Goal: Information Seeking & Learning: Learn about a topic

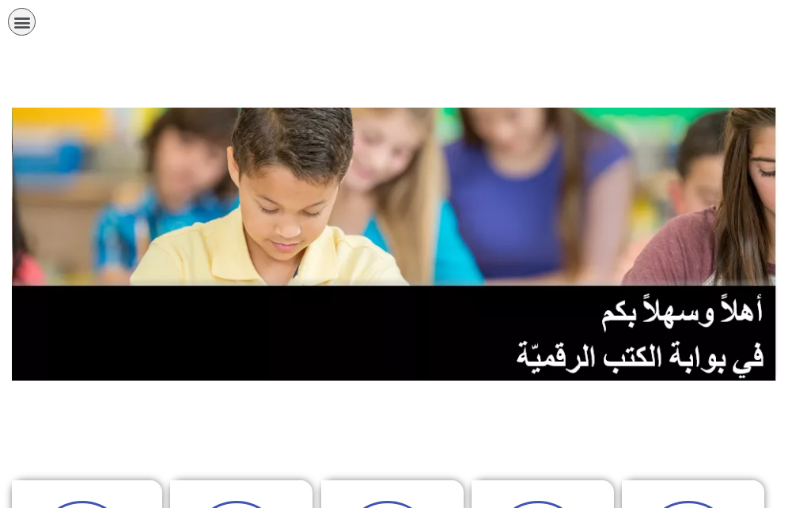
click at [18, 20] on icon "כפתור פתיחת תפריט" at bounding box center [21, 21] width 17 height 17
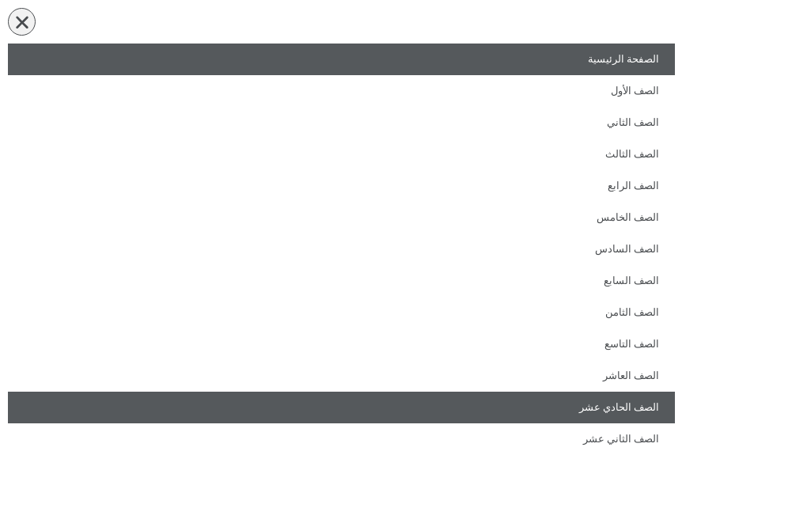
click at [626, 417] on link "الصف الحادي عشر" at bounding box center [341, 408] width 667 height 32
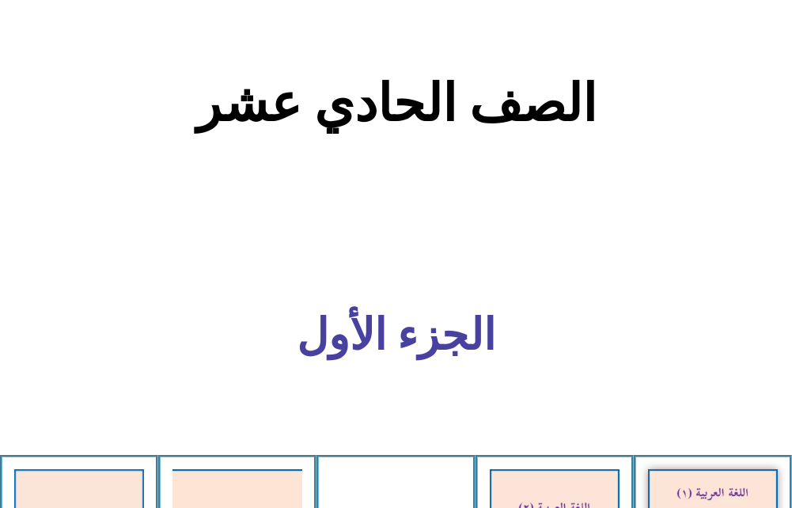
scroll to position [706, 0]
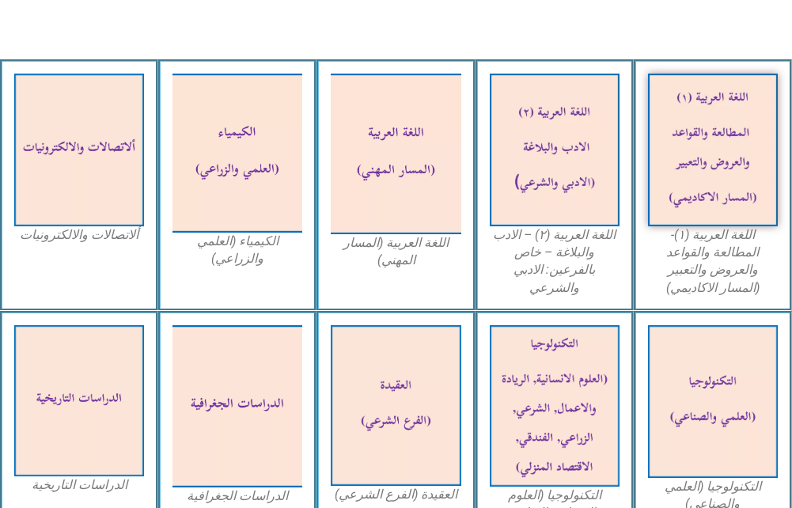
click at [722, 259] on figcaption "اللغة العربية (١)- المطالعة والقواعد والعروض والتعبير (المسار الاكاديمي)" at bounding box center [713, 261] width 130 height 71
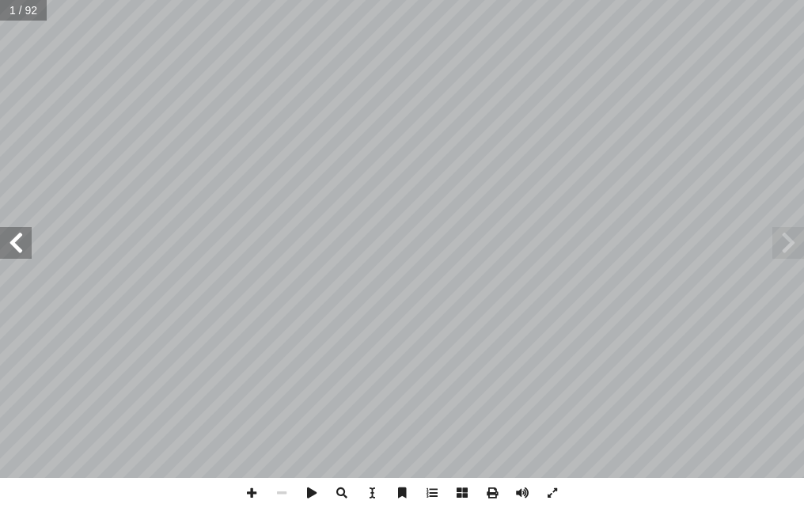
click at [19, 247] on span at bounding box center [16, 243] width 32 height 32
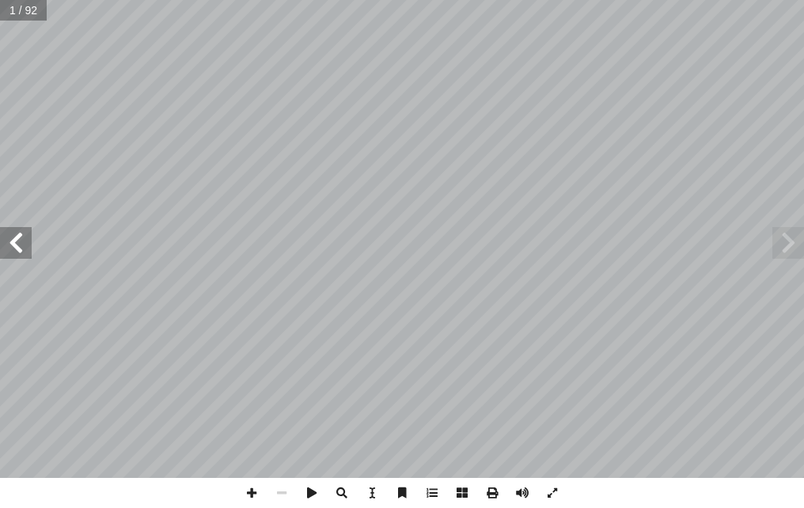
click at [19, 247] on span at bounding box center [16, 243] width 32 height 32
click at [15, 245] on span at bounding box center [16, 243] width 32 height 32
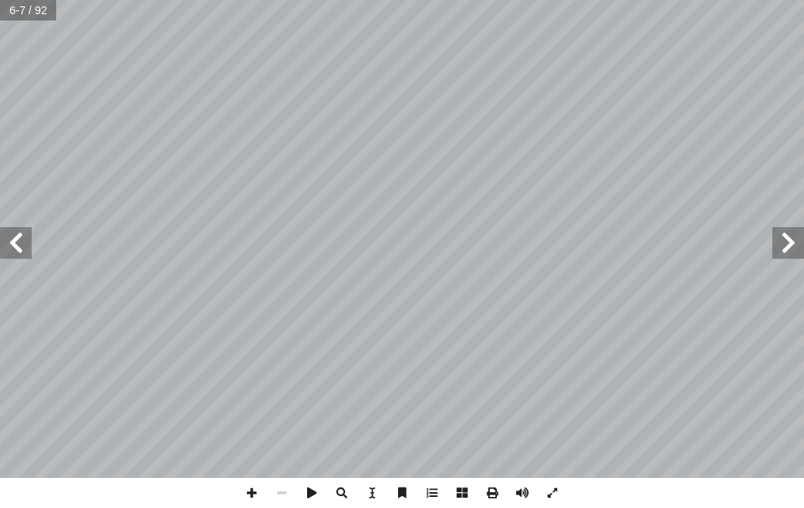
click at [15, 245] on span at bounding box center [16, 243] width 32 height 32
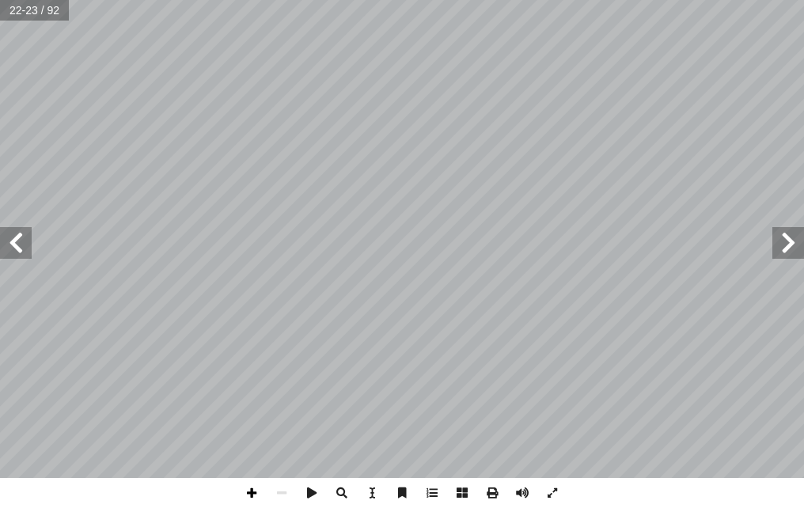
click at [250, 498] on span at bounding box center [252, 493] width 30 height 30
click at [246, 495] on span at bounding box center [252, 493] width 30 height 30
click at [426, 107] on html "الصفحة الرئيسية الصف الأول الصف الثاني الصف الثالث الصف الرابع الصف الخامس الصف…" at bounding box center [402, 53] width 804 height 107
click at [280, 503] on span at bounding box center [282, 493] width 30 height 30
click at [256, 499] on span at bounding box center [252, 493] width 30 height 30
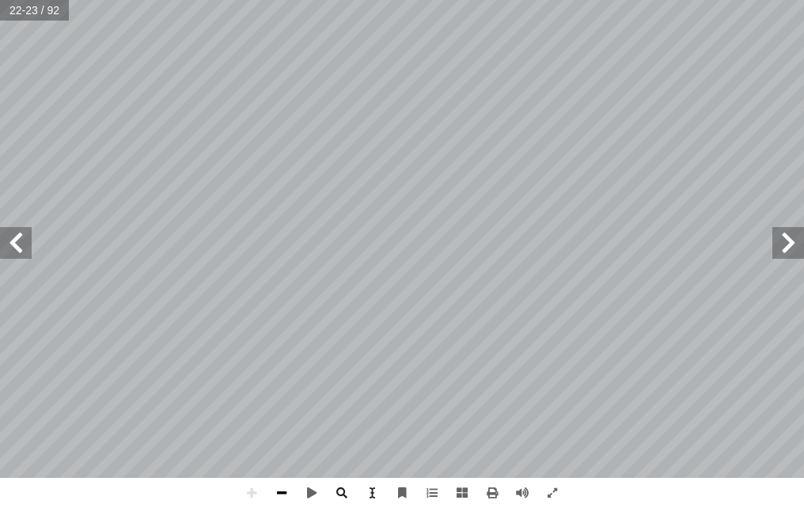
click at [292, 492] on span at bounding box center [282, 493] width 30 height 30
click at [248, 481] on span at bounding box center [252, 493] width 30 height 30
